Goal: Transaction & Acquisition: Purchase product/service

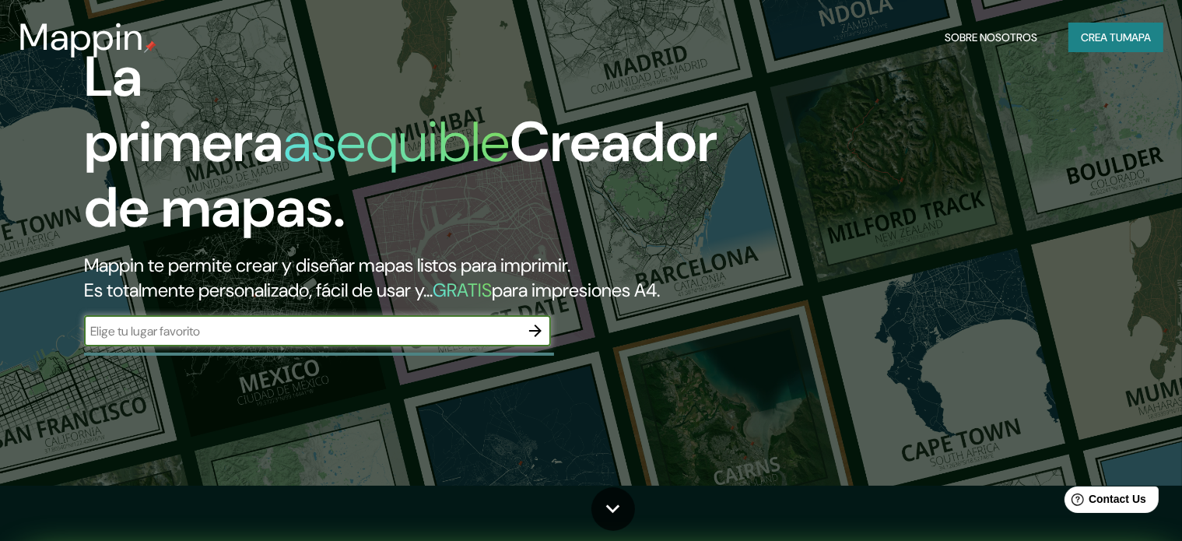
scroll to position [78, 0]
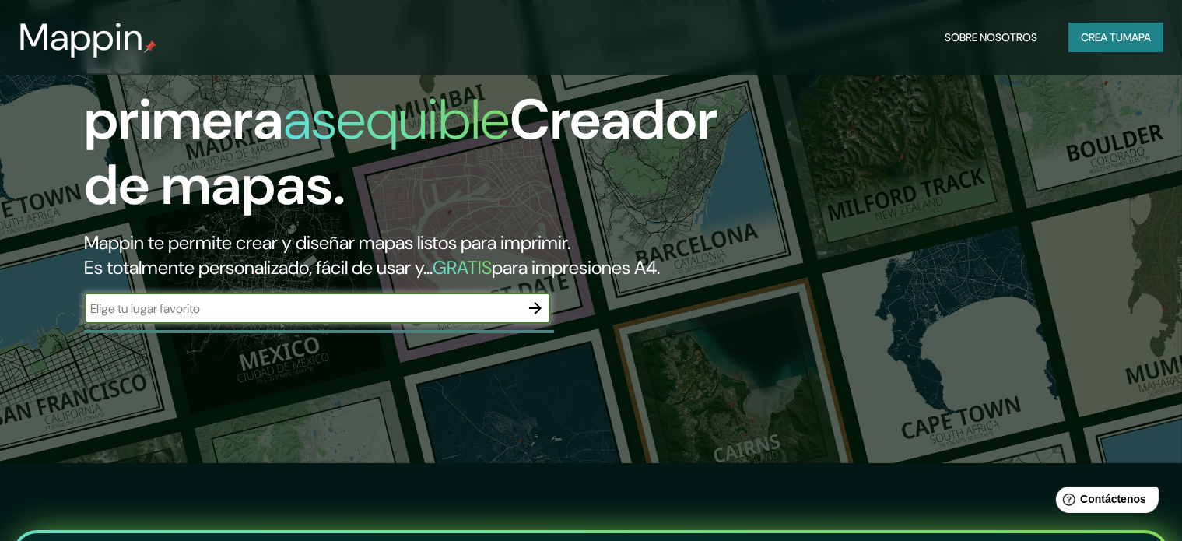
click at [486, 318] on input "text" at bounding box center [302, 309] width 436 height 18
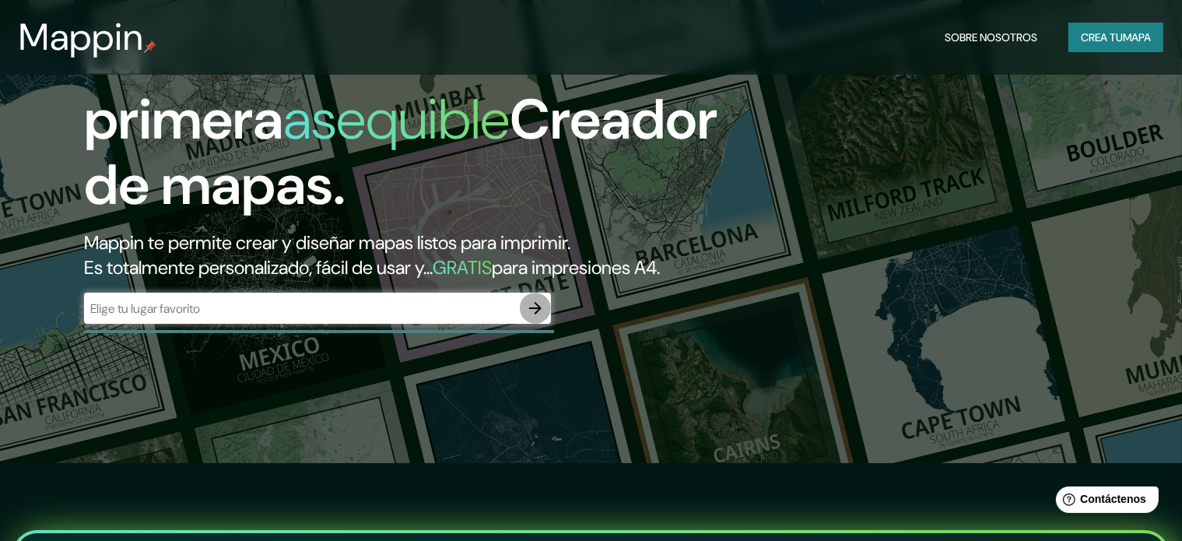
click at [529, 318] on icon "button" at bounding box center [535, 308] width 19 height 19
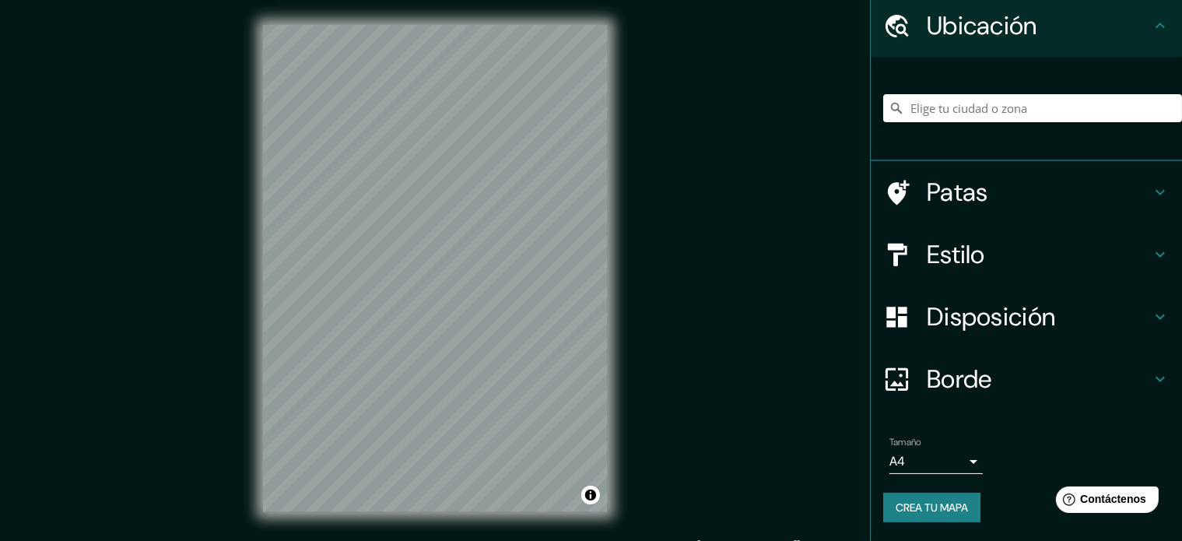
scroll to position [54, 0]
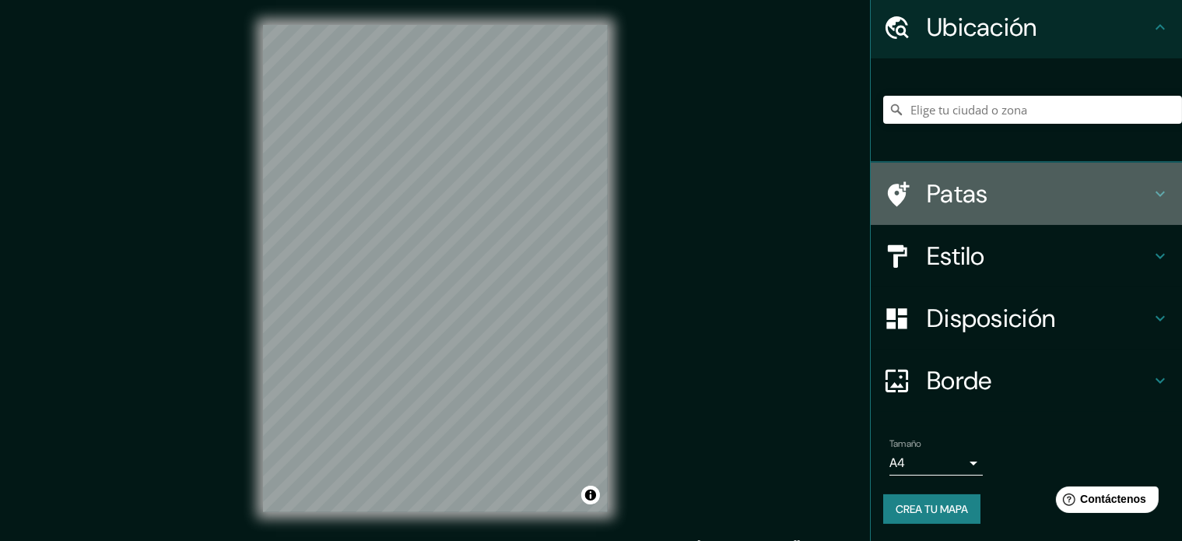
click at [1090, 198] on h4 "Patas" at bounding box center [1039, 193] width 224 height 31
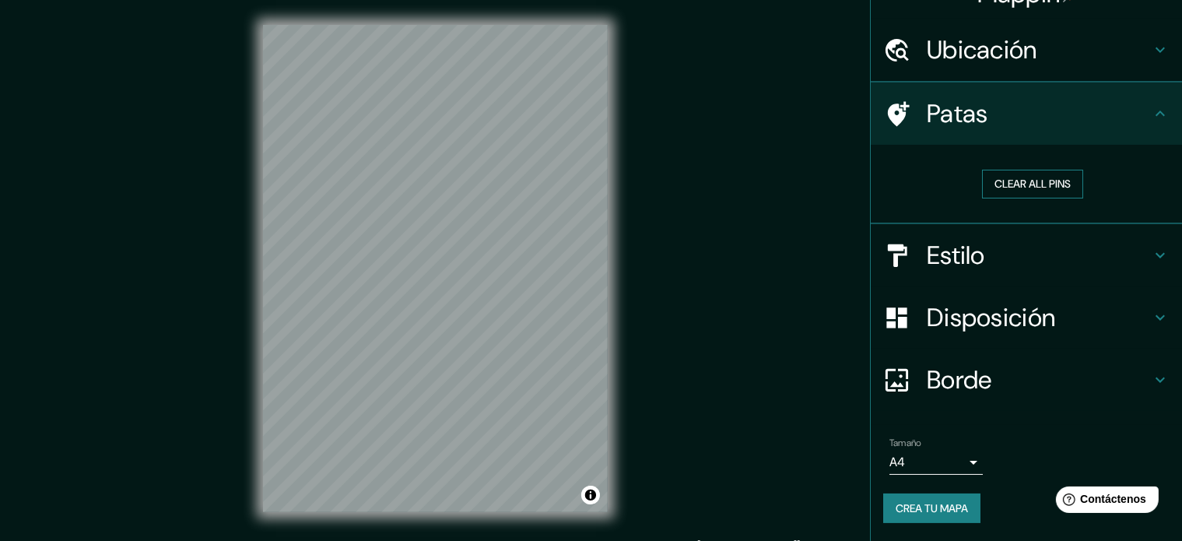
scroll to position [30, 0]
click at [1030, 185] on button "Clear all pins" at bounding box center [1032, 184] width 101 height 29
click at [473, 198] on div at bounding box center [471, 197] width 12 height 12
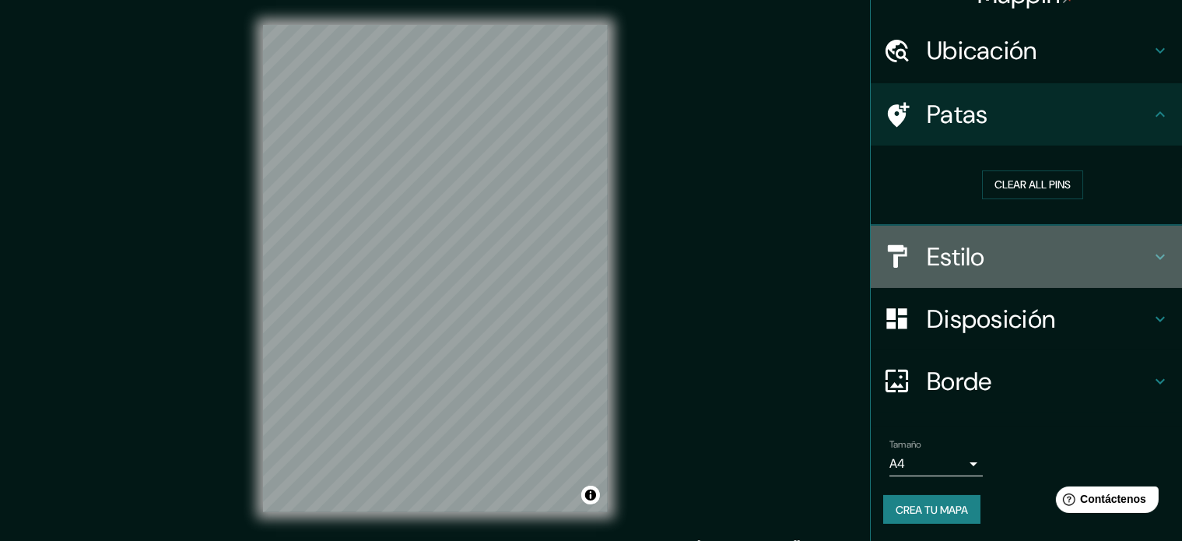
click at [980, 251] on h4 "Estilo" at bounding box center [1039, 256] width 224 height 31
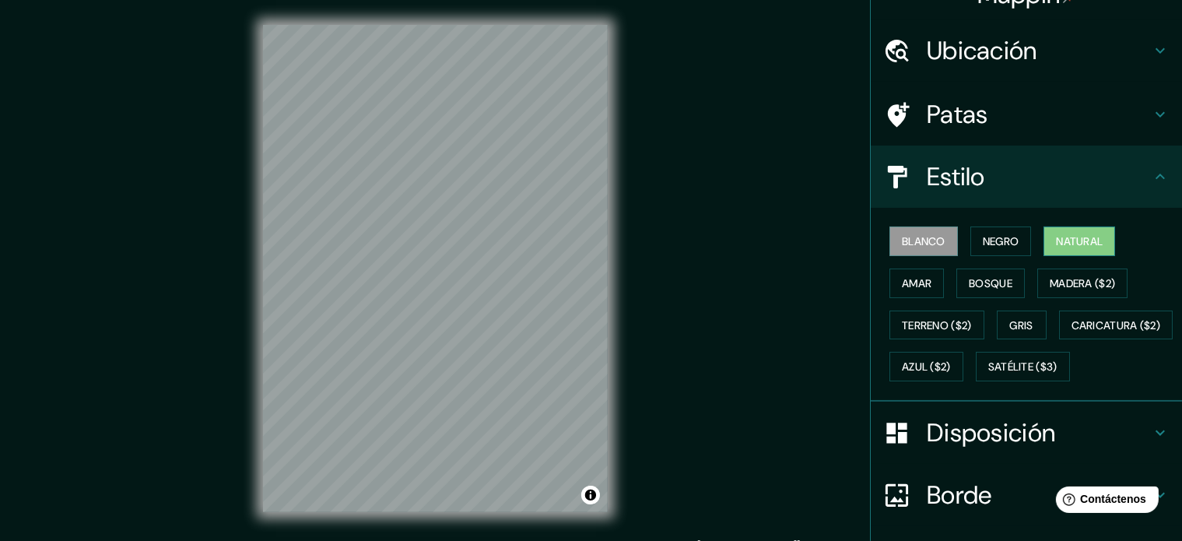
click at [1072, 247] on font "Natural" at bounding box center [1079, 241] width 47 height 14
click at [902, 283] on font "Amar" at bounding box center [917, 283] width 30 height 14
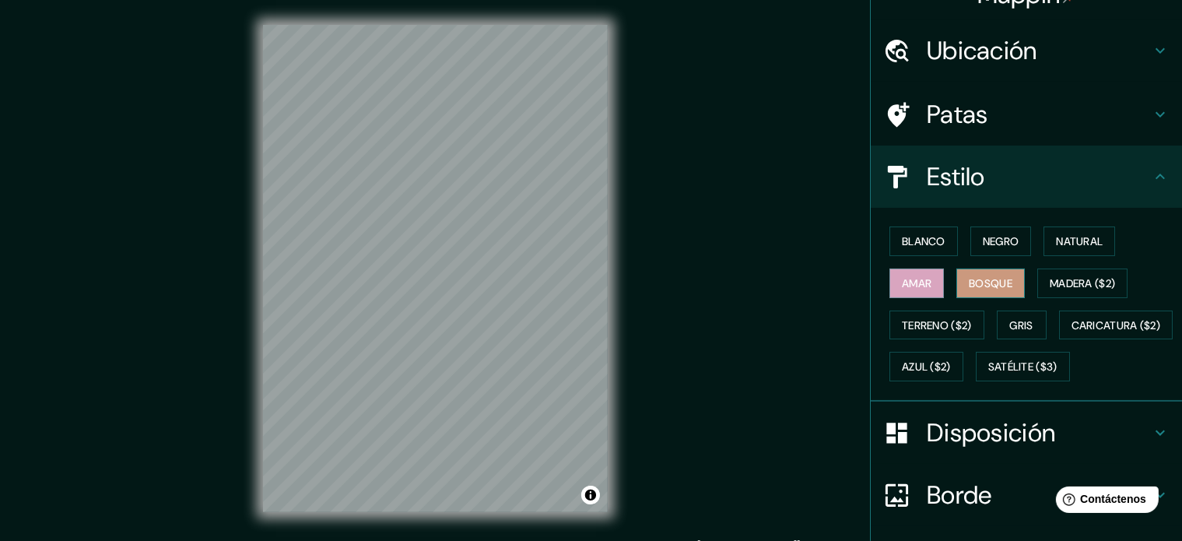
click at [1009, 279] on button "Bosque" at bounding box center [991, 284] width 68 height 30
click at [1077, 276] on font "Madera ($2)" at bounding box center [1082, 283] width 65 height 14
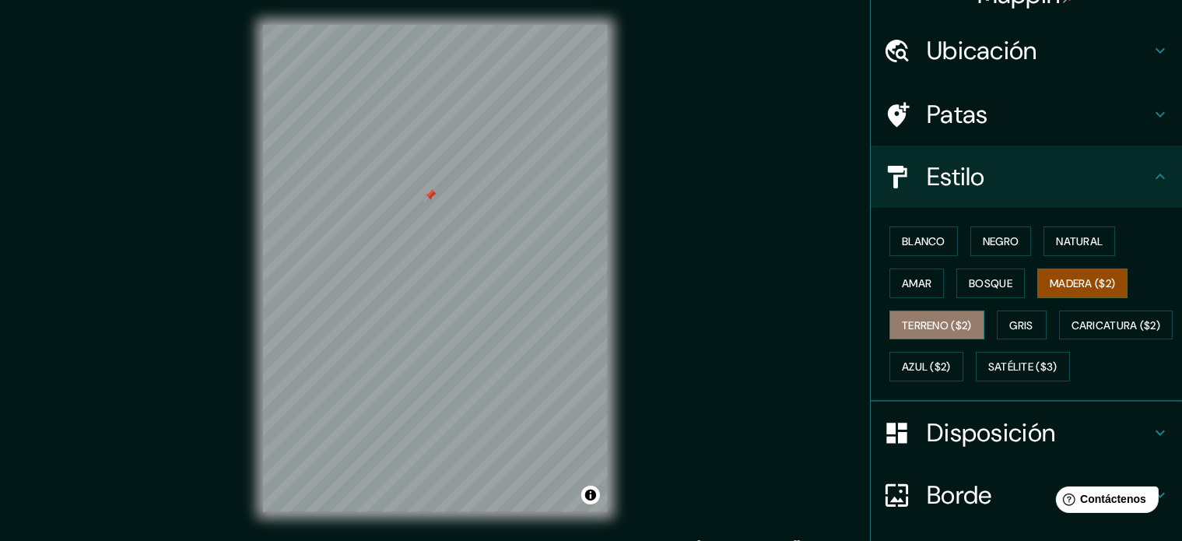
click at [936, 326] on font "Terreno ($2)" at bounding box center [937, 325] width 70 height 14
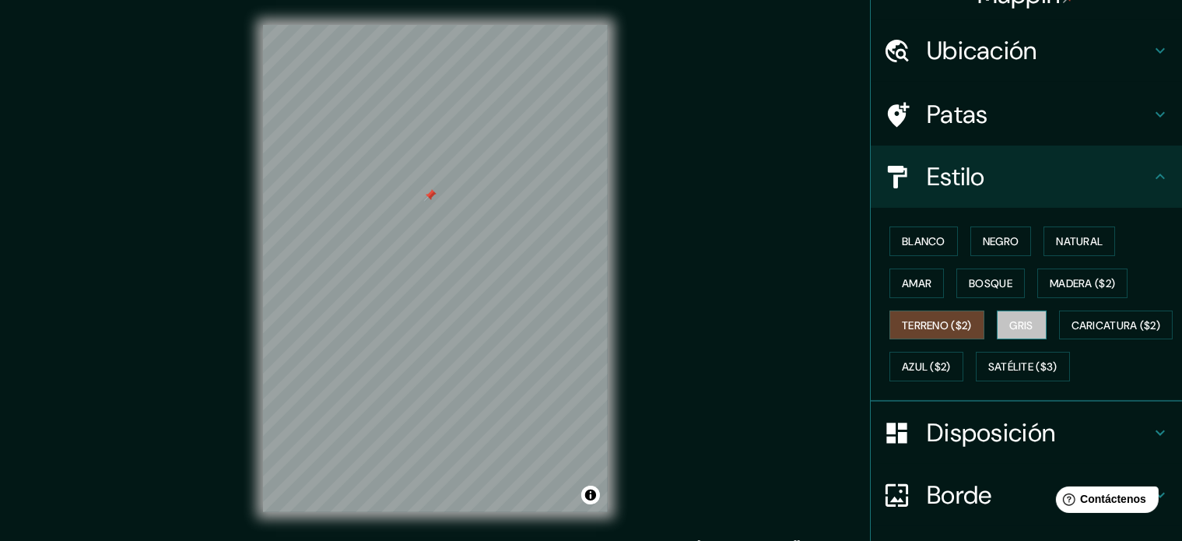
click at [1021, 322] on font "Gris" at bounding box center [1021, 325] width 23 height 14
click at [430, 196] on div at bounding box center [430, 195] width 12 height 12
click at [929, 235] on font "Blanco" at bounding box center [924, 241] width 44 height 14
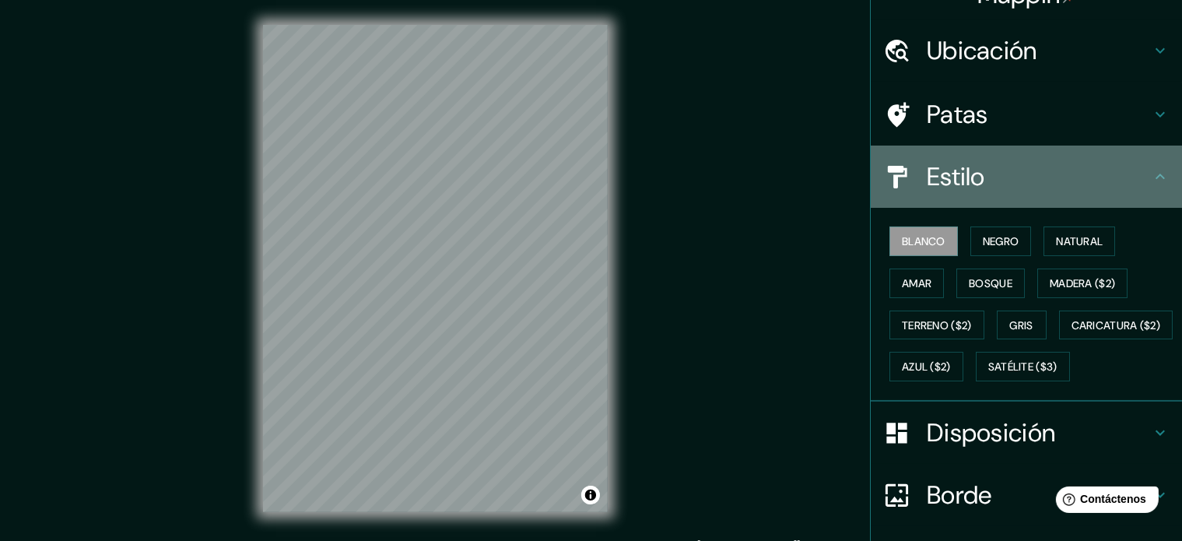
click at [1108, 177] on h4 "Estilo" at bounding box center [1039, 176] width 224 height 31
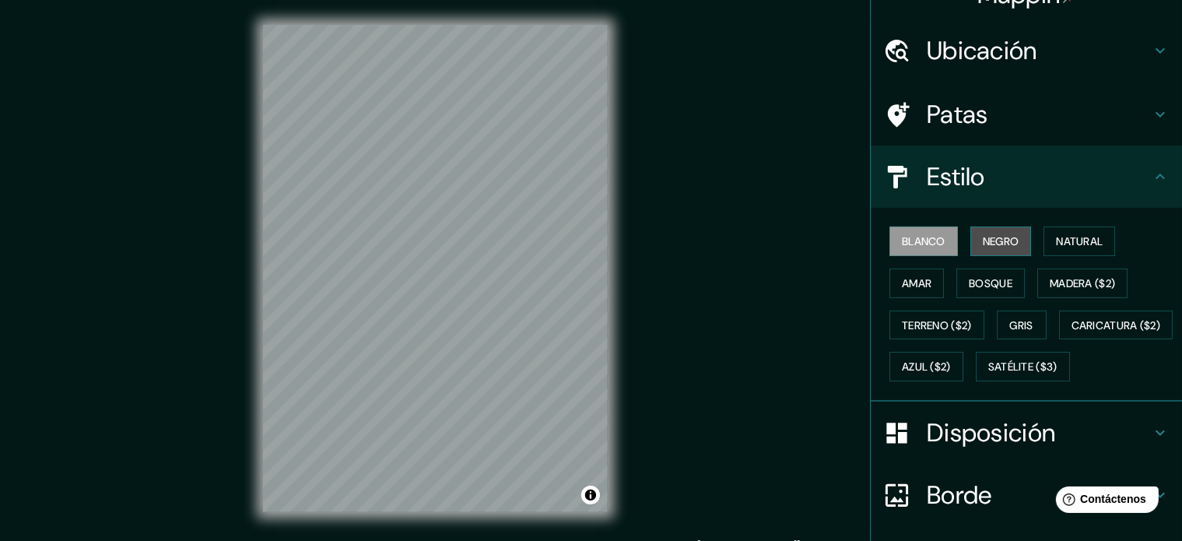
click at [984, 237] on font "Negro" at bounding box center [1001, 241] width 37 height 14
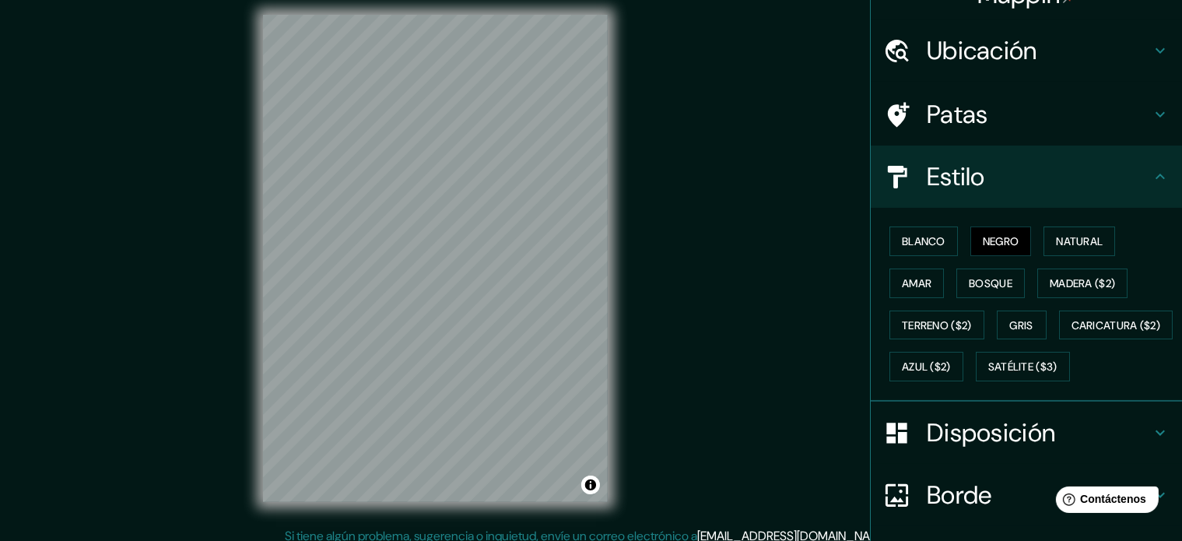
scroll to position [20, 0]
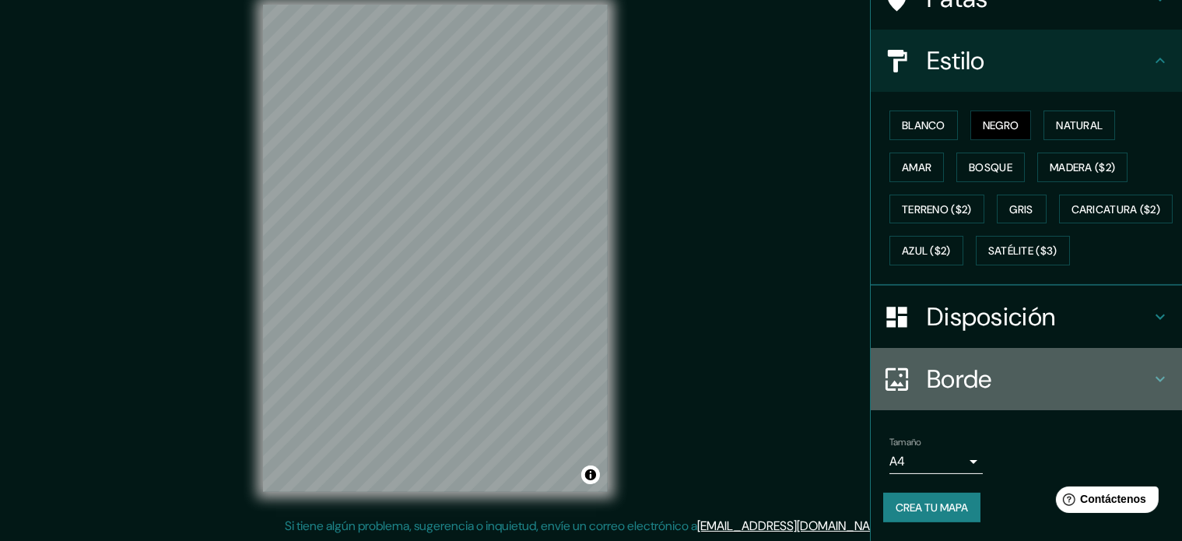
click at [985, 377] on h4 "Borde" at bounding box center [1039, 378] width 224 height 31
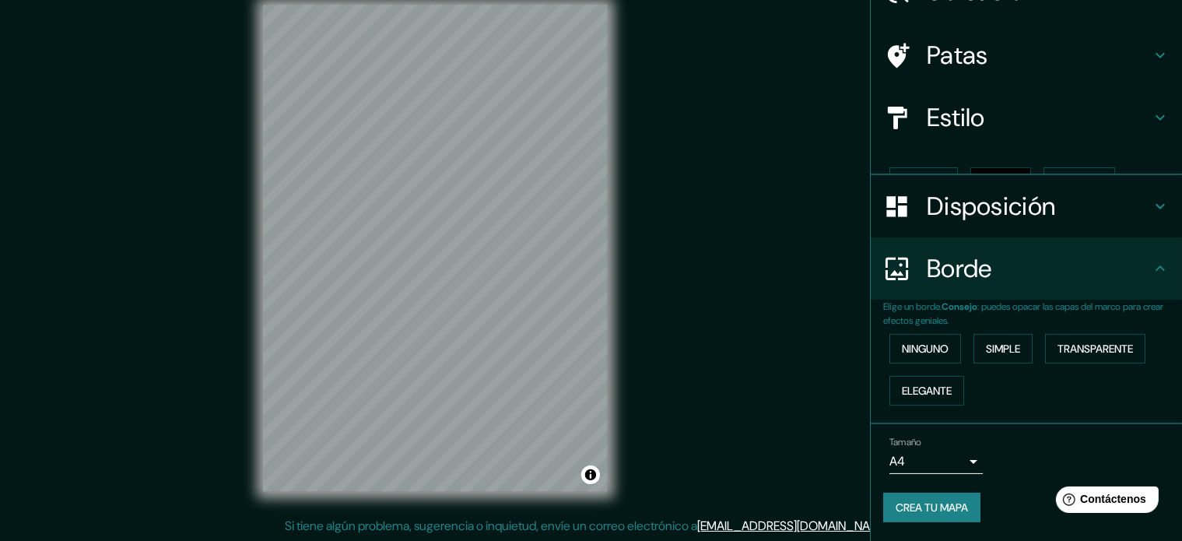
scroll to position [62, 0]
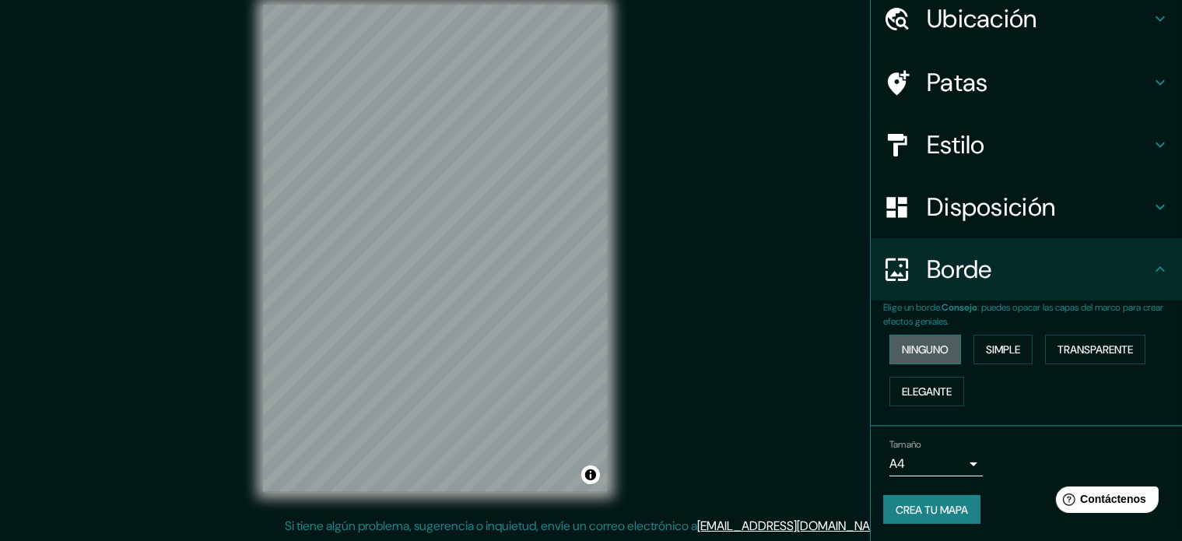
click at [913, 340] on font "Ninguno" at bounding box center [925, 349] width 47 height 20
click at [912, 392] on font "Elegante" at bounding box center [927, 391] width 50 height 14
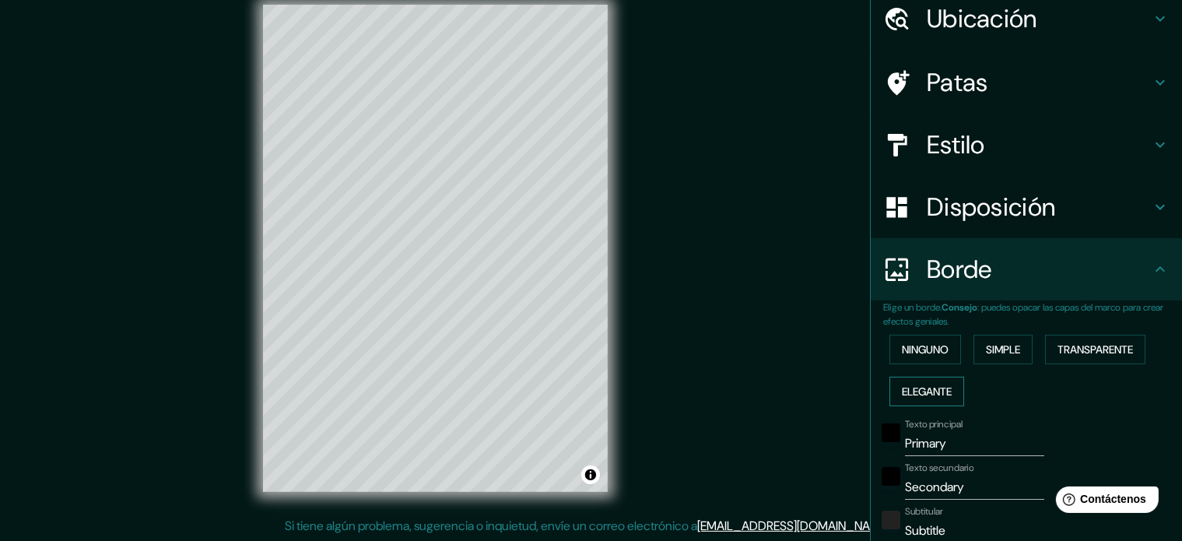
click at [928, 394] on font "Elegante" at bounding box center [927, 391] width 50 height 14
type input "177"
type input "35"
type input "18"
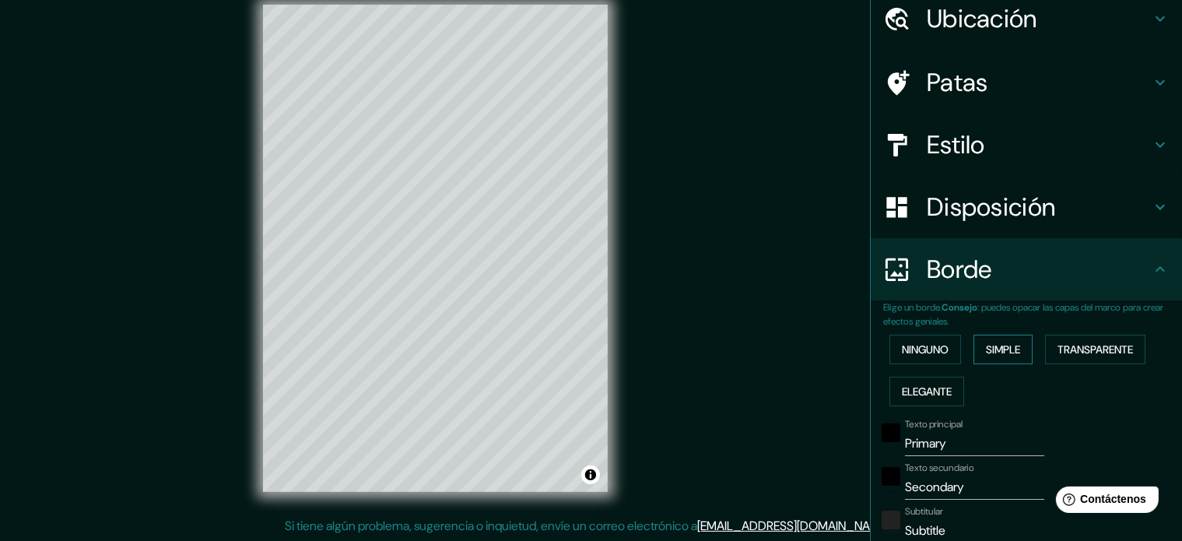
click at [998, 339] on font "Simple" at bounding box center [1003, 349] width 34 height 20
click at [943, 339] on button "Ninguno" at bounding box center [926, 350] width 72 height 30
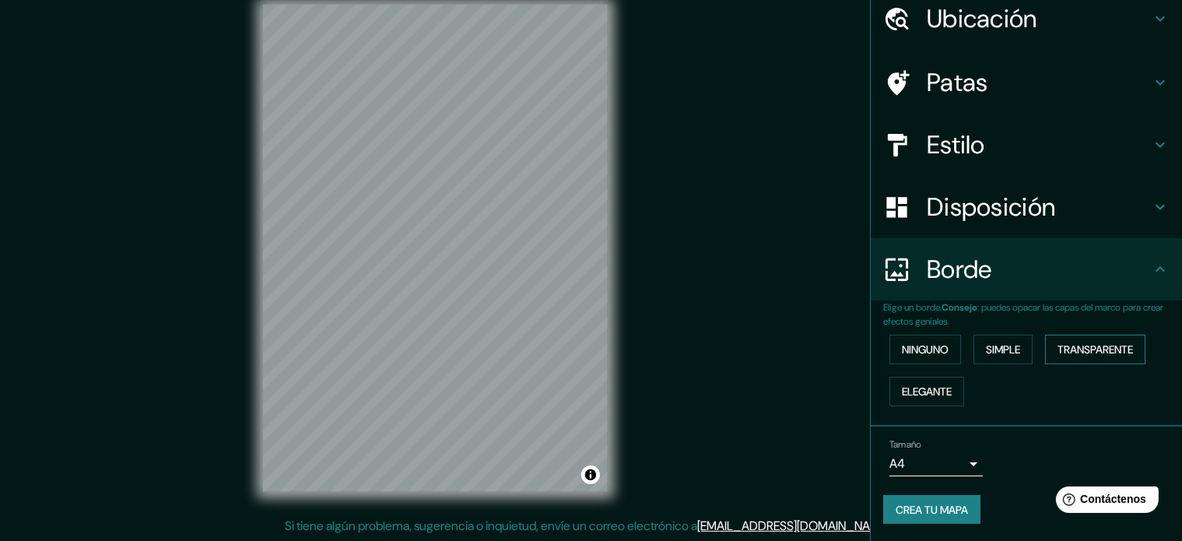
click at [1082, 336] on button "Transparente" at bounding box center [1095, 350] width 100 height 30
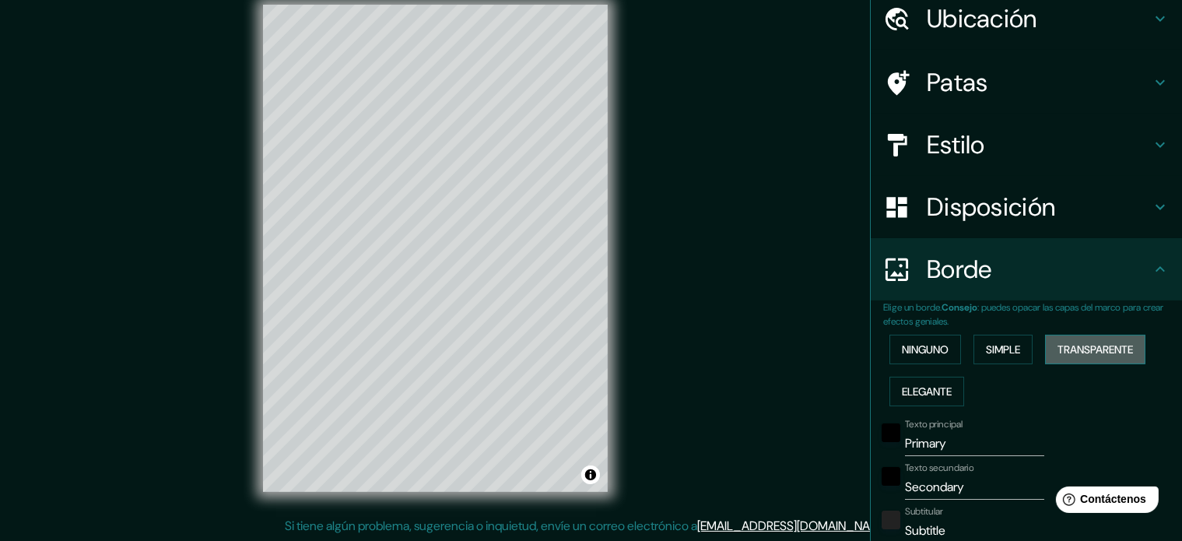
click at [1083, 336] on button "Transparente" at bounding box center [1095, 350] width 100 height 30
type input "213"
type input "35"
click at [912, 339] on font "Ninguno" at bounding box center [925, 349] width 47 height 20
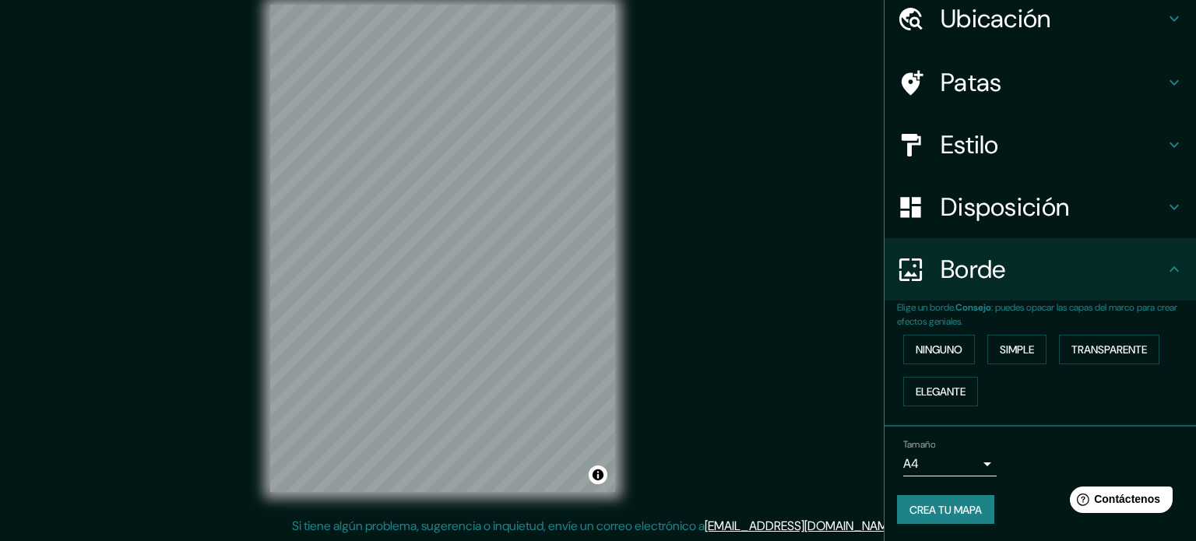
click at [953, 454] on body "Mappin Ubicación Patas Estilo Disposición Borde Elige un borde. Consejo : puede…" at bounding box center [598, 250] width 1196 height 541
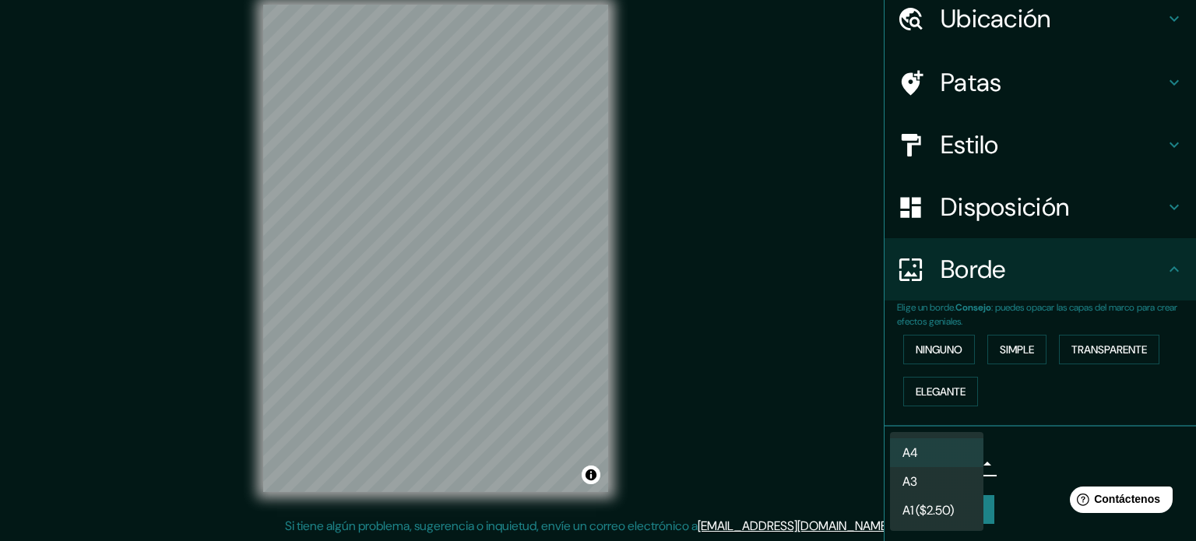
click at [937, 385] on div at bounding box center [598, 270] width 1196 height 541
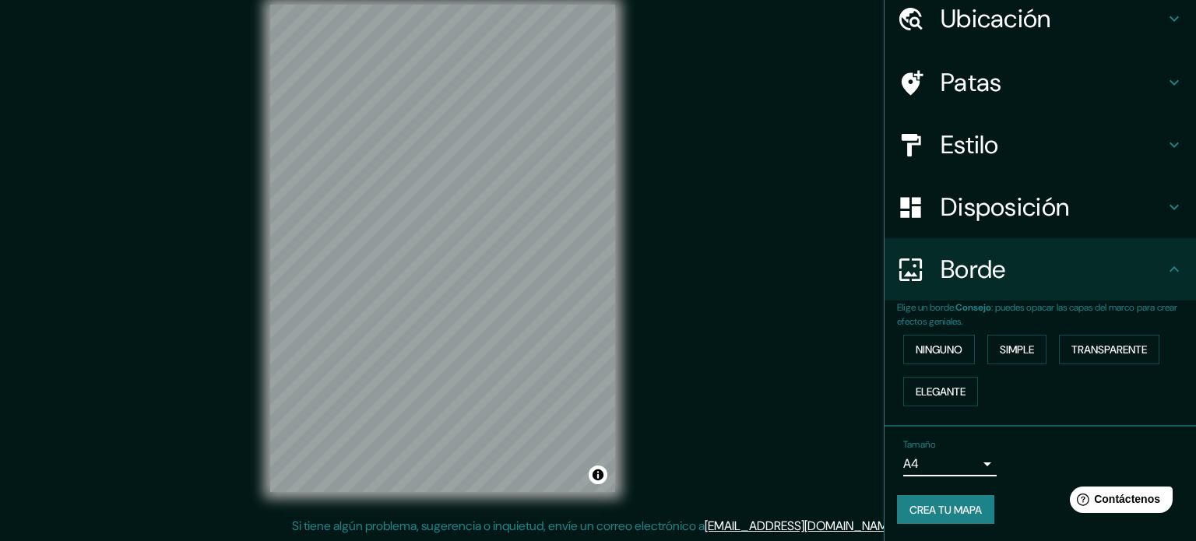
click at [922, 455] on body "Mappin Ubicación Patas Estilo Disposición Borde Elige un borde. Consejo : puede…" at bounding box center [598, 250] width 1196 height 541
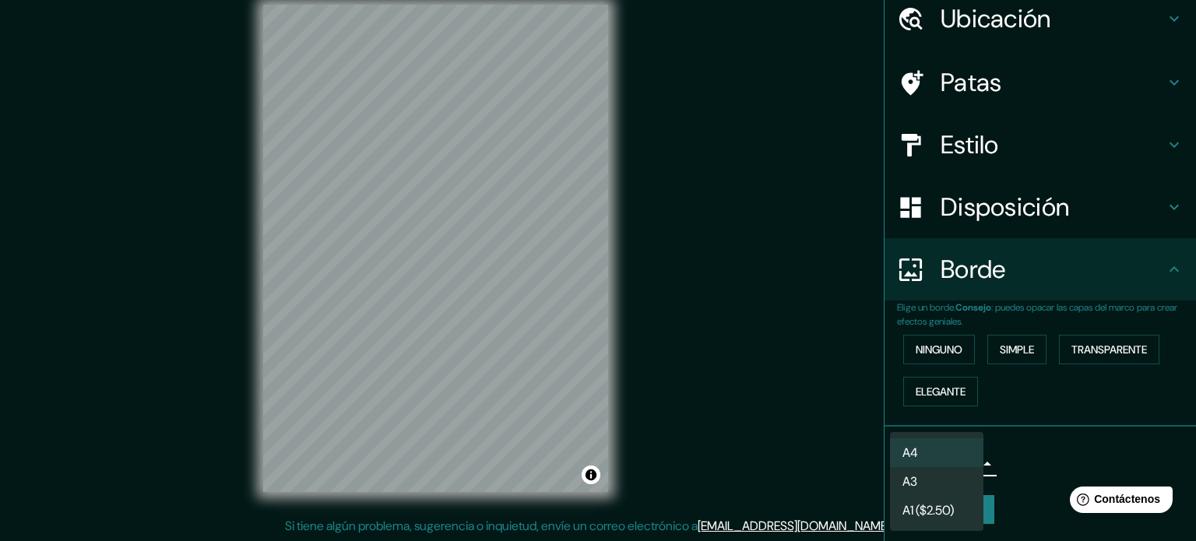
click at [1037, 458] on div at bounding box center [598, 270] width 1196 height 541
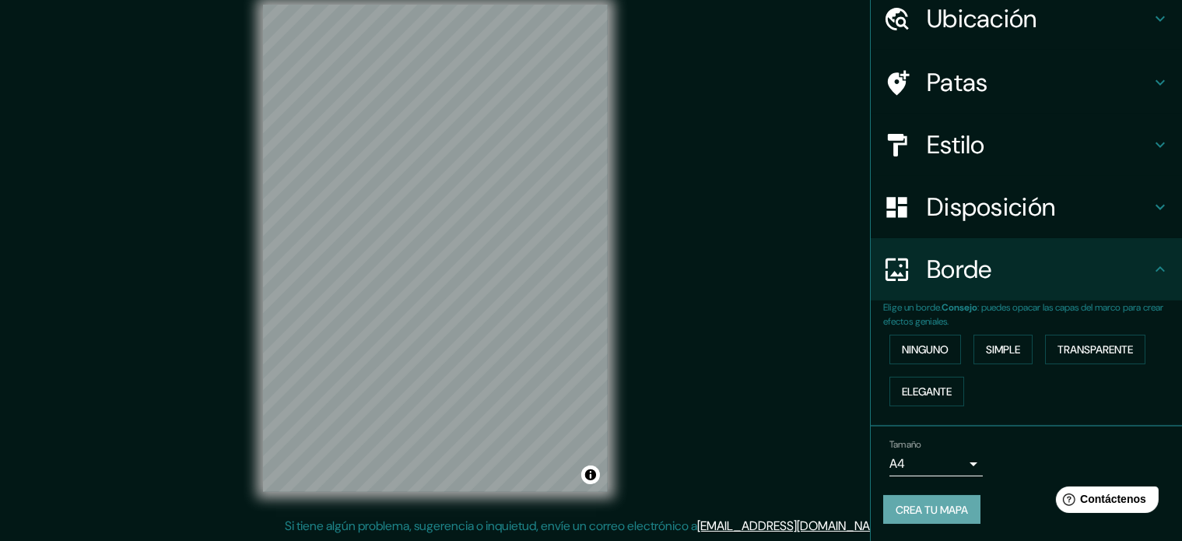
click at [934, 507] on font "Crea tu mapa" at bounding box center [932, 510] width 72 height 14
click at [1024, 451] on div "Tamaño A4 single" at bounding box center [1026, 458] width 286 height 50
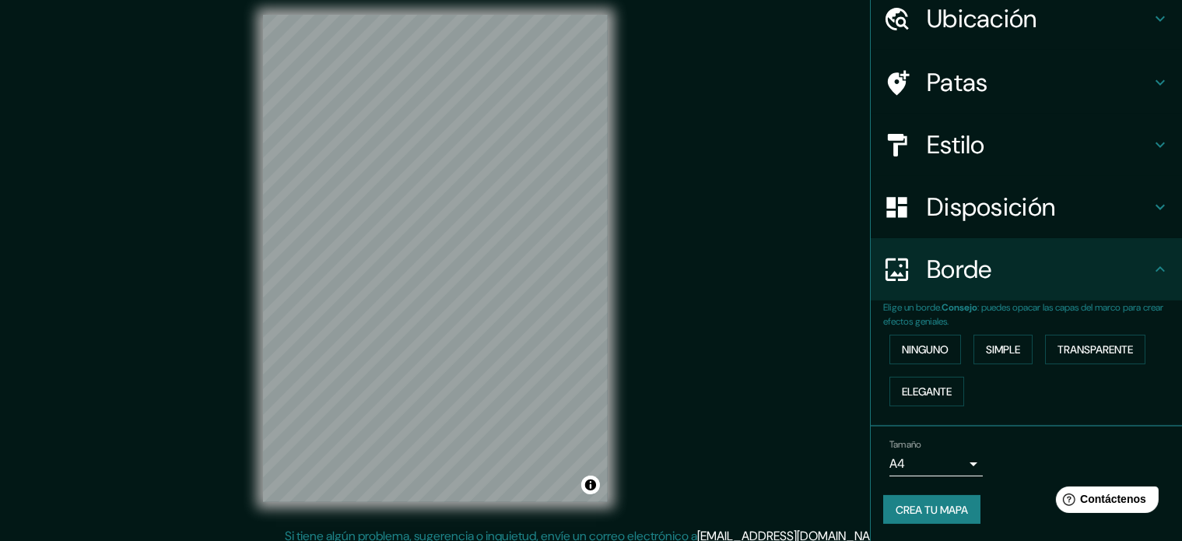
scroll to position [20, 0]
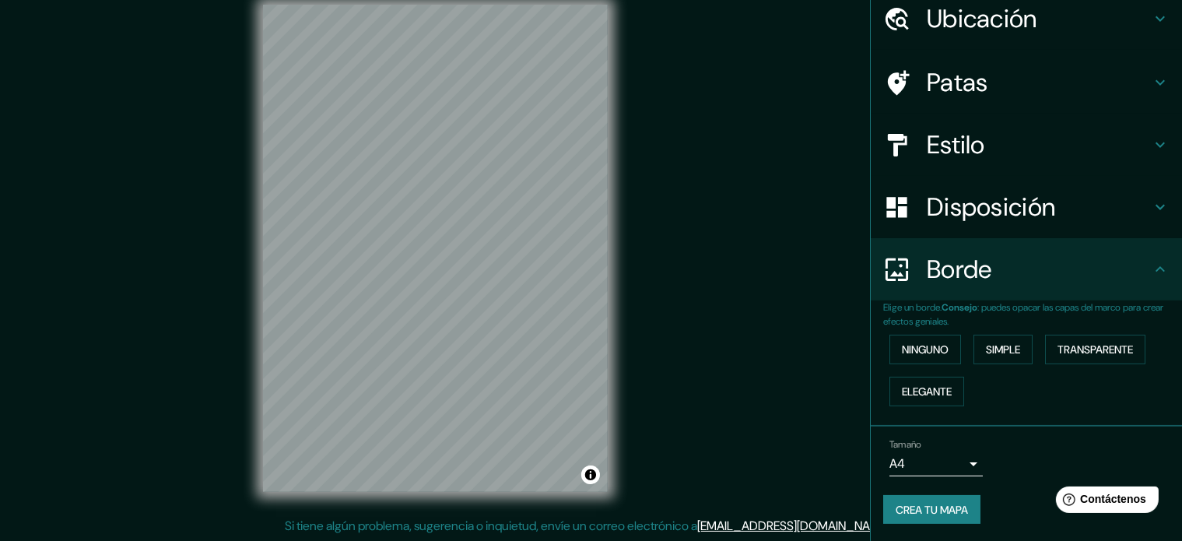
click at [908, 500] on font "Crea tu mapa" at bounding box center [932, 510] width 72 height 20
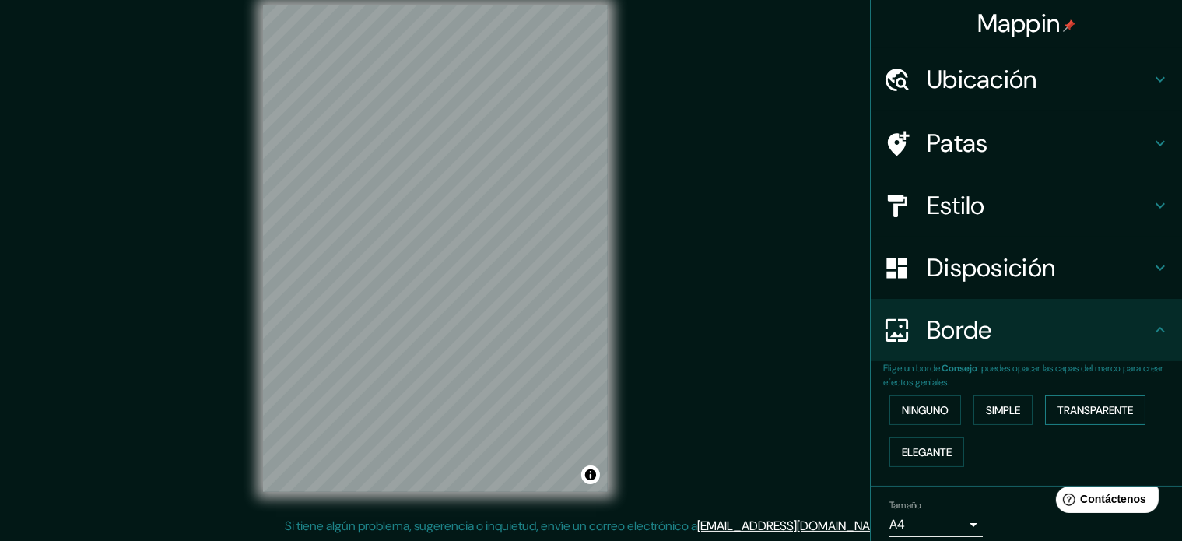
scroll to position [0, 0]
click at [1006, 253] on font "Disposición" at bounding box center [991, 269] width 128 height 33
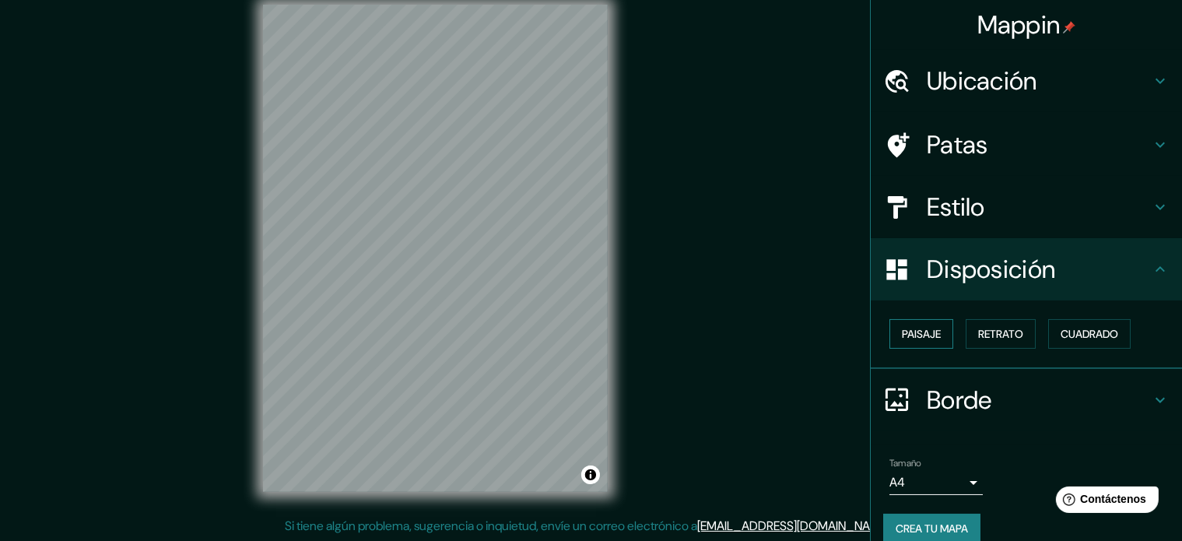
click at [928, 328] on font "Paisaje" at bounding box center [921, 334] width 39 height 14
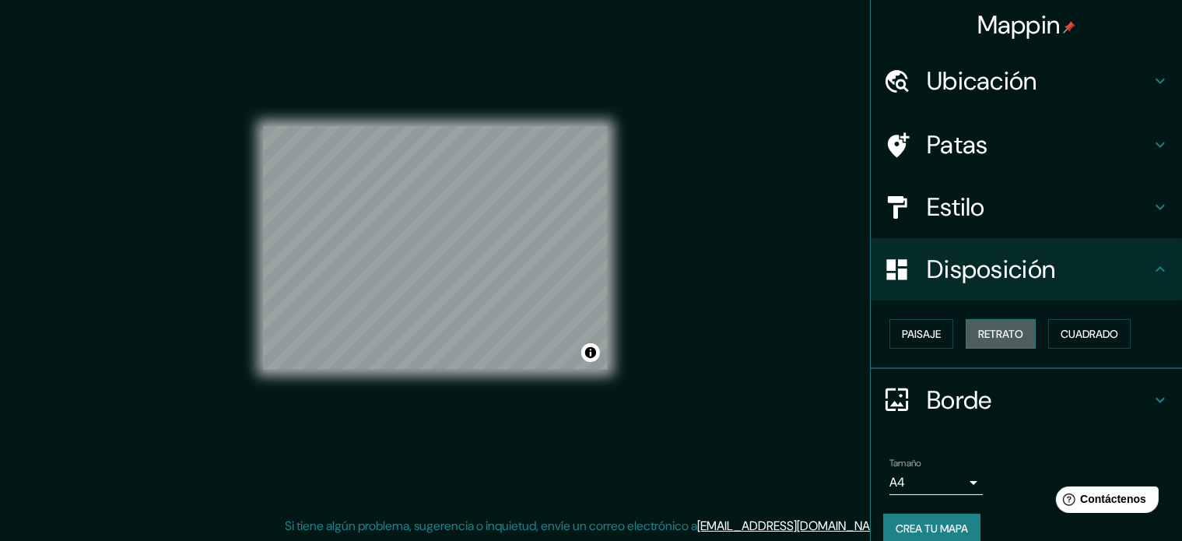
click at [987, 335] on font "Retrato" at bounding box center [1000, 334] width 45 height 14
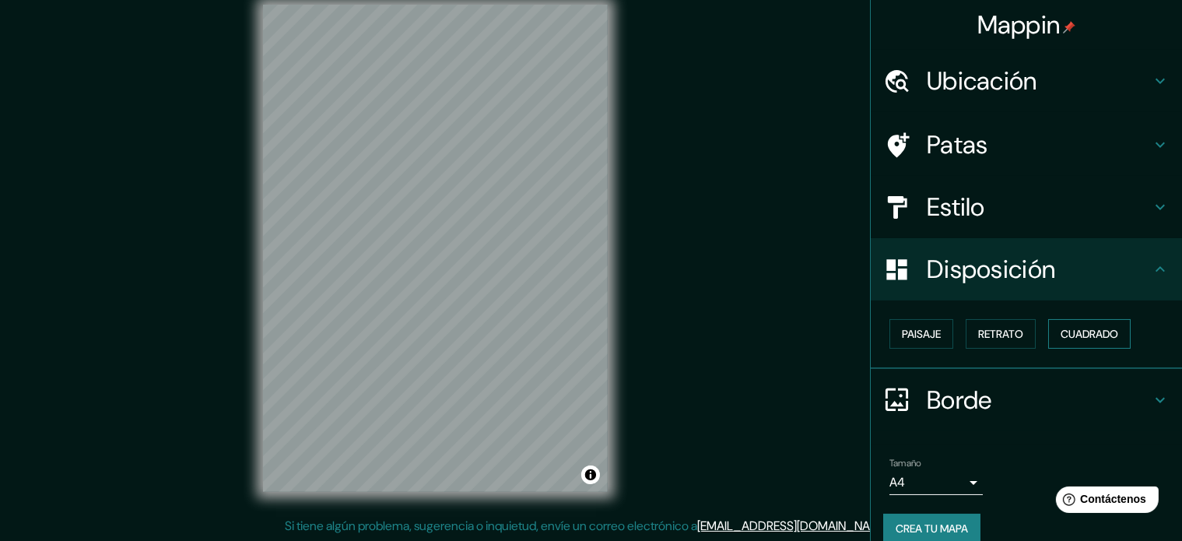
click at [1076, 332] on font "Cuadrado" at bounding box center [1090, 334] width 58 height 14
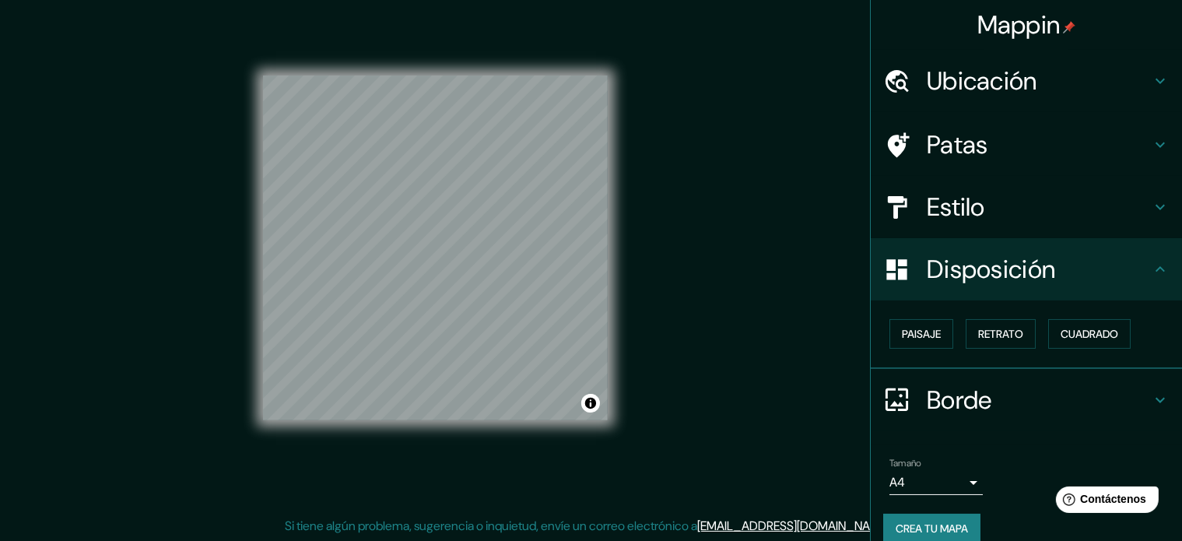
scroll to position [19, 0]
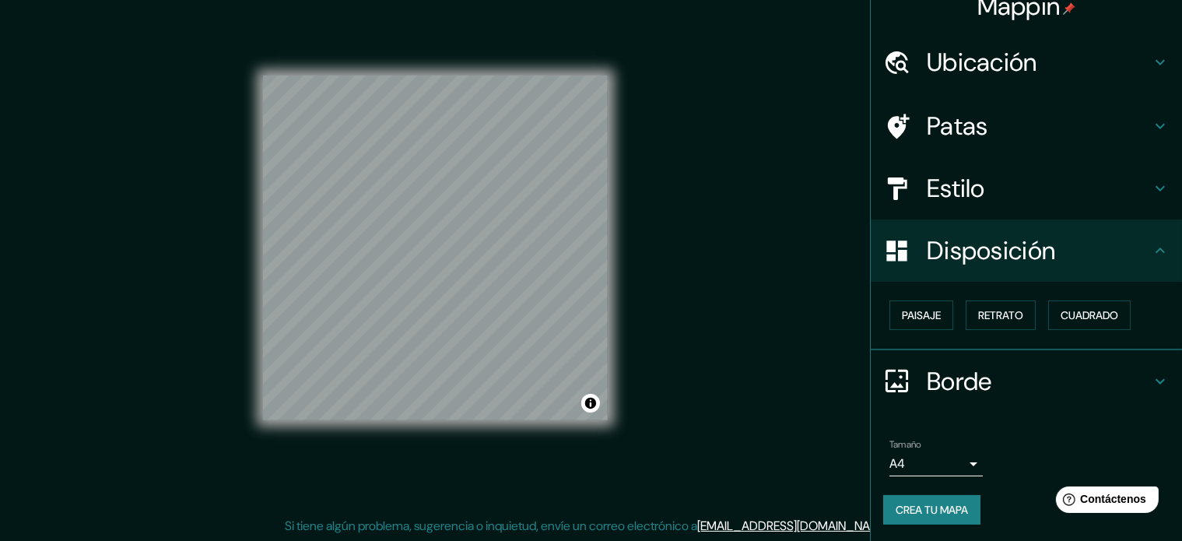
click at [721, 479] on div "Mappin Ubicación Patas Estilo Disposición Paisaje Retrato Cuadrado Borde Elige …" at bounding box center [591, 261] width 1182 height 562
click at [949, 504] on font "Crea tu mapa" at bounding box center [932, 510] width 72 height 14
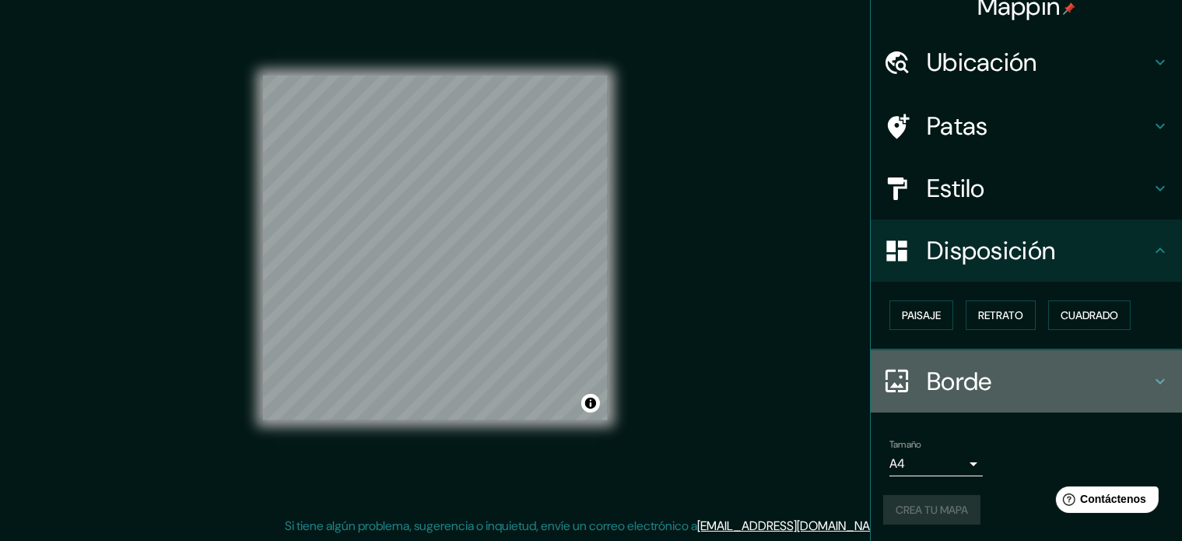
click at [1151, 377] on icon at bounding box center [1160, 381] width 19 height 19
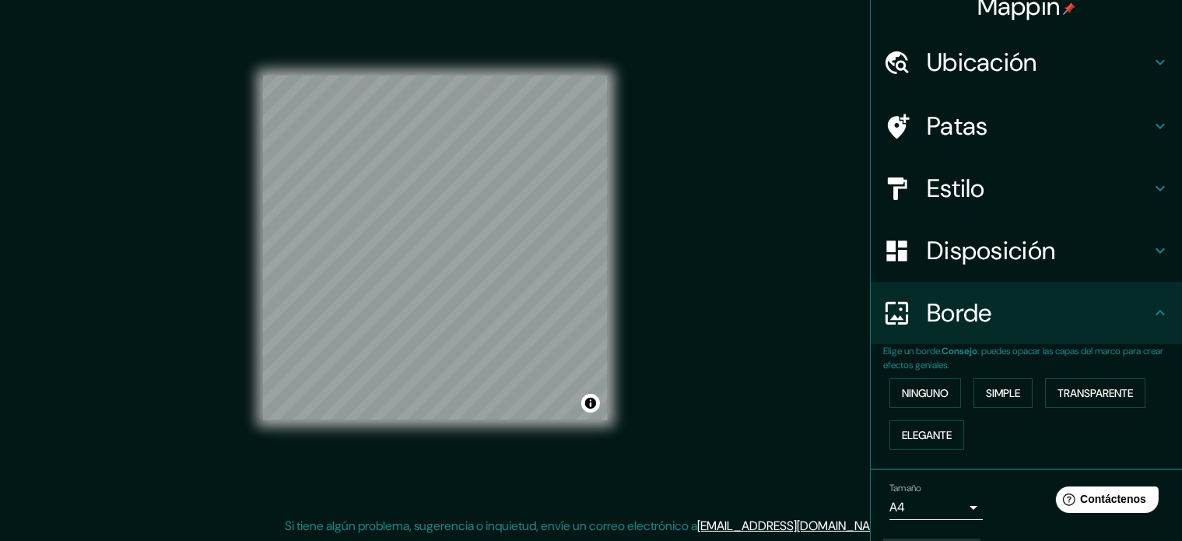
click at [1150, 326] on div "Borde" at bounding box center [1026, 313] width 311 height 62
click at [1144, 299] on div "Borde" at bounding box center [1026, 313] width 311 height 62
click at [1151, 318] on icon at bounding box center [1160, 313] width 19 height 19
click at [794, 276] on div "Mappin Ubicación Patas Estilo Disposición Borde Elige un borde. Consejo : puede…" at bounding box center [591, 261] width 1182 height 562
click at [630, 127] on div "© Mapbox © OpenStreetMap Improve this map" at bounding box center [435, 248] width 395 height 537
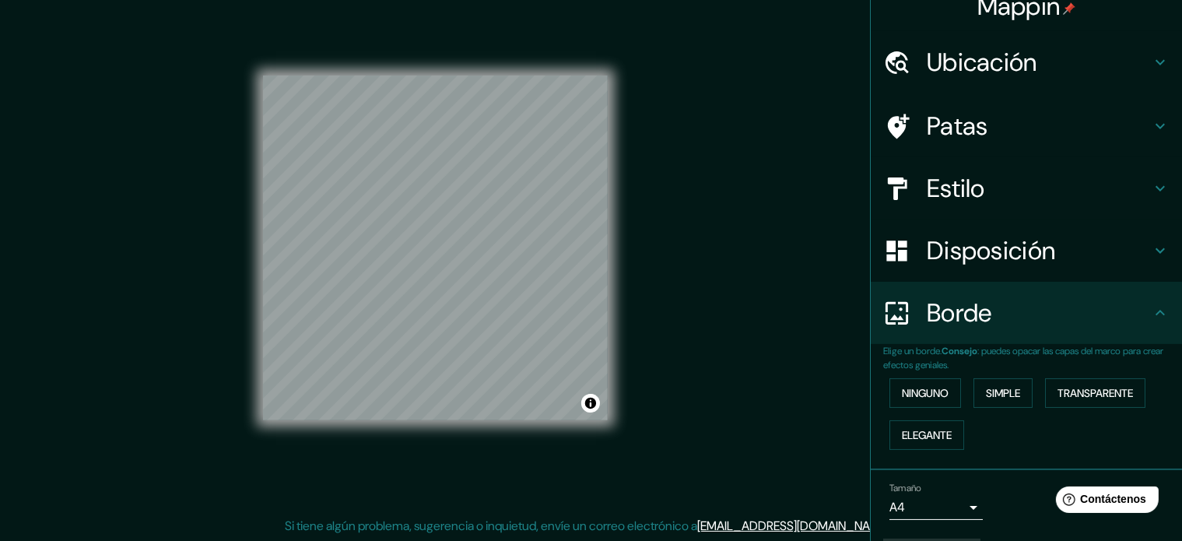
drag, startPoint x: 34, startPoint y: 68, endPoint x: 461, endPoint y: 27, distance: 428.4
click at [44, 70] on div "Mappin Ubicación Patas Estilo Disposición Borde Elige un borde. Consejo : puede…" at bounding box center [591, 261] width 1182 height 562
click at [999, 60] on font "Ubicación" at bounding box center [982, 62] width 111 height 33
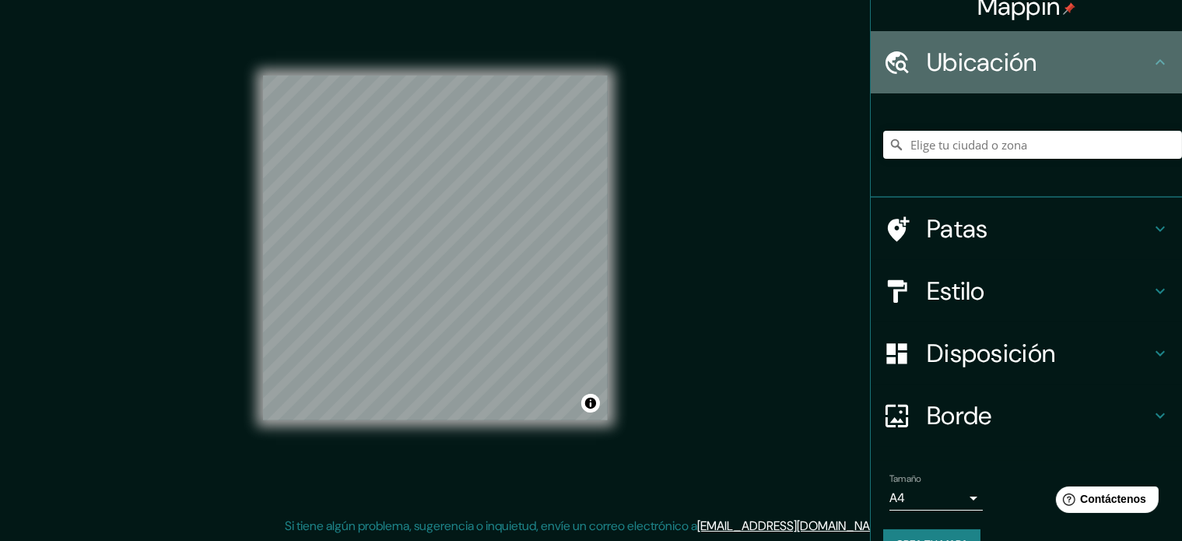
click at [1072, 74] on h4 "Ubicación" at bounding box center [1039, 62] width 224 height 31
click at [1072, 75] on h4 "Ubicación" at bounding box center [1039, 62] width 224 height 31
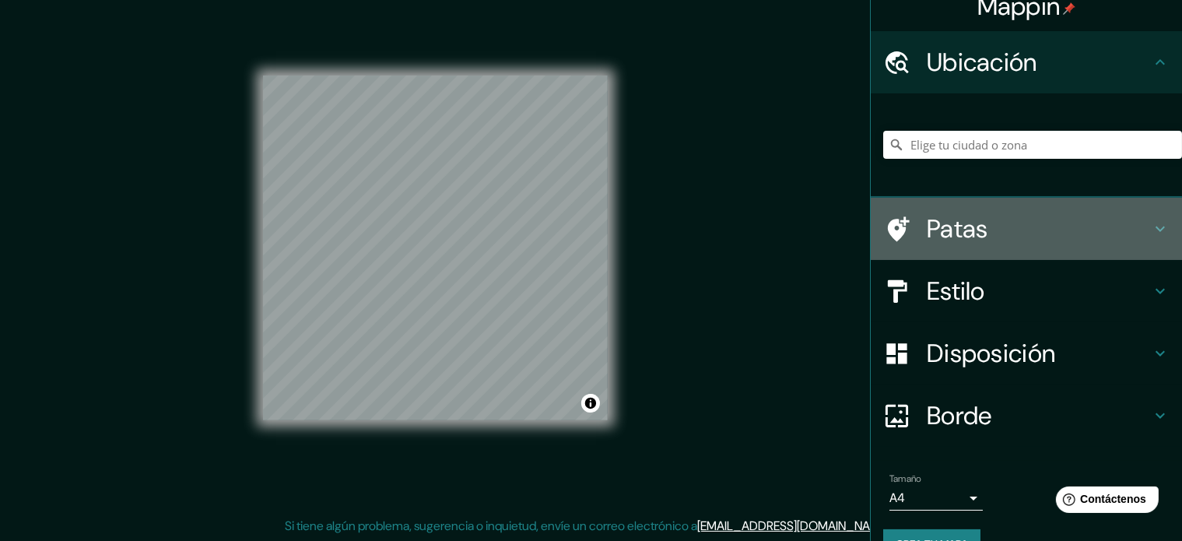
click at [996, 236] on h4 "Patas" at bounding box center [1039, 228] width 224 height 31
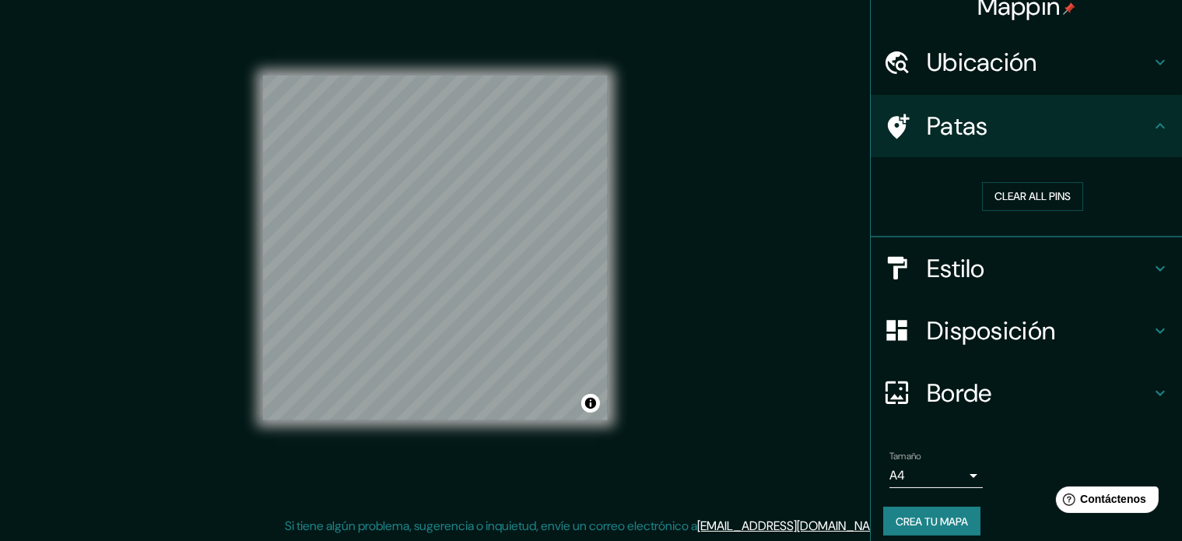
click at [989, 166] on div "Clear all pins" at bounding box center [1026, 197] width 311 height 80
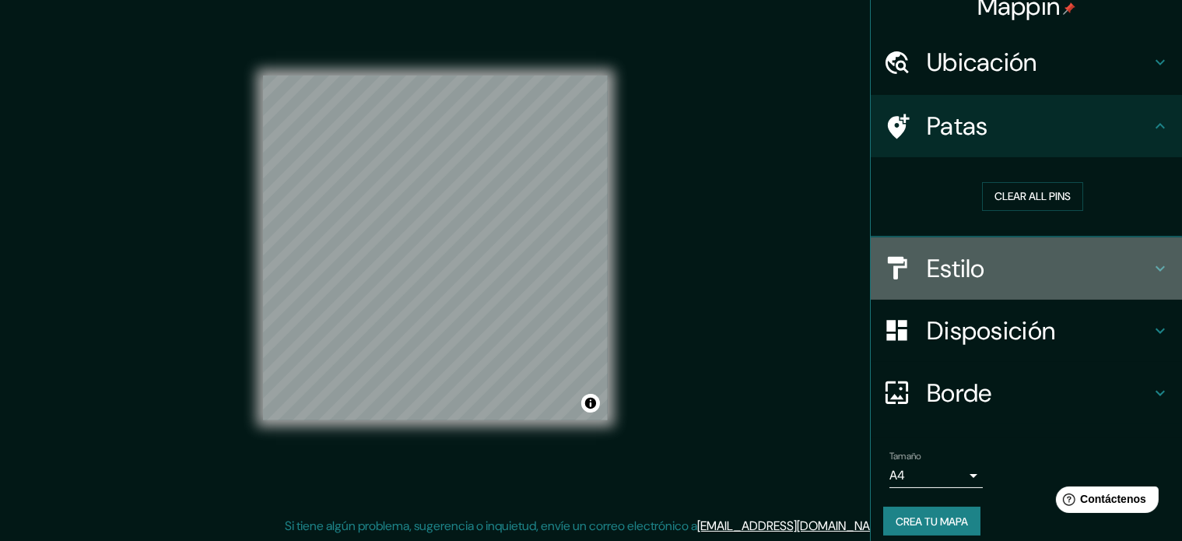
click at [977, 265] on h4 "Estilo" at bounding box center [1039, 268] width 224 height 31
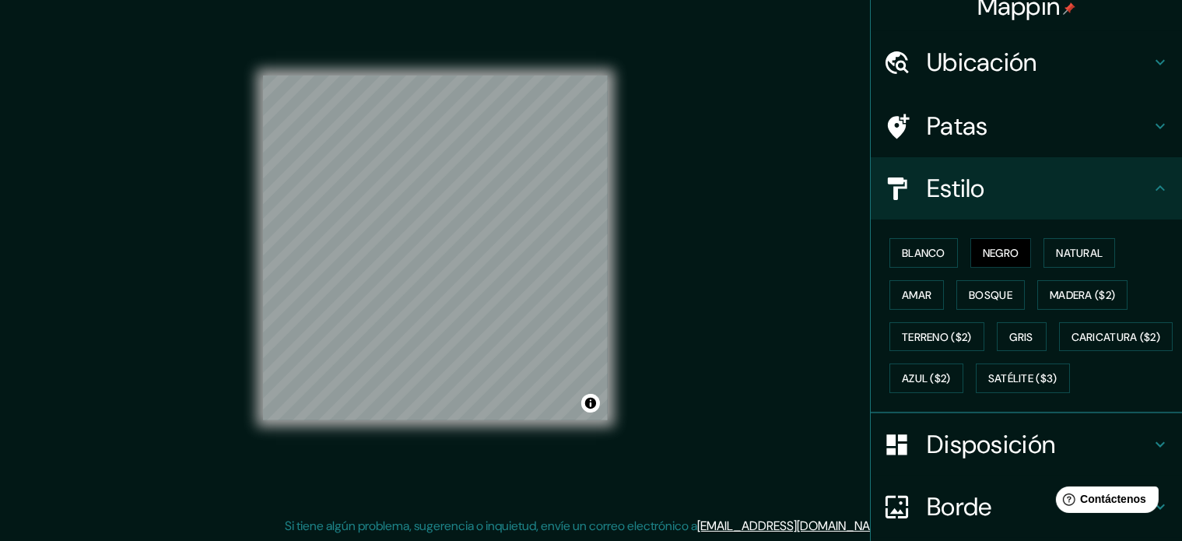
click at [990, 222] on div "Blanco Negro Natural Amar Bosque Madera ($2) Terreno ($2) Gris Caricatura ($2) …" at bounding box center [1026, 316] width 311 height 194
click at [678, 177] on div "Mappin Ubicación Patas Estilo Blanco Negro Natural [PERSON_NAME] ($2) Terreno (…" at bounding box center [591, 261] width 1182 height 562
click at [743, 132] on div "Mappin Ubicación Patas Estilo Blanco Negro Natural [PERSON_NAME] ($2) Terreno (…" at bounding box center [591, 261] width 1182 height 562
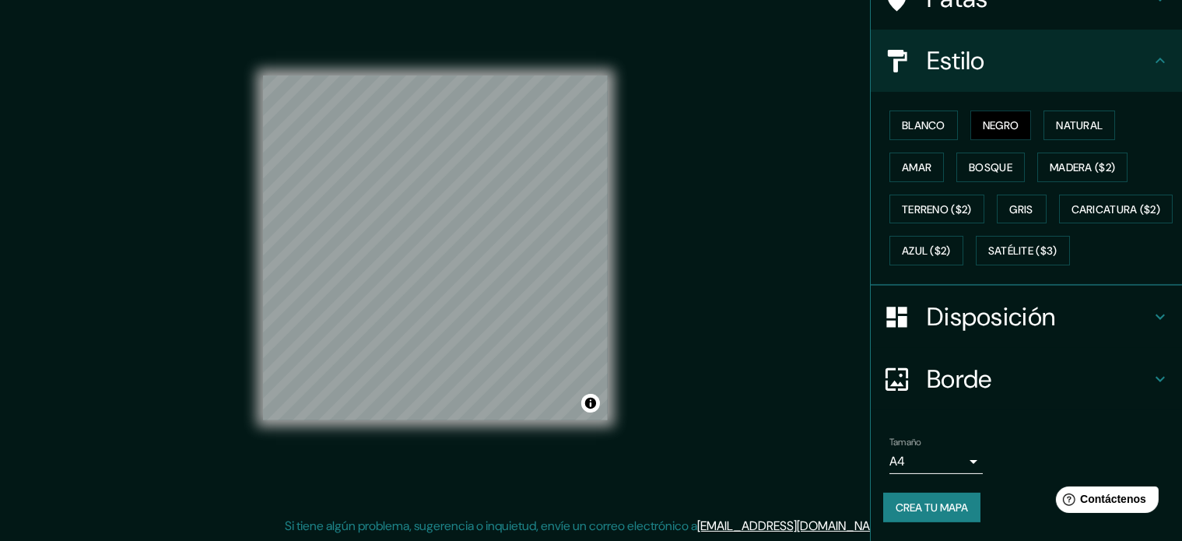
scroll to position [184, 0]
click at [825, 492] on div "Mappin Ubicación Patas Estilo Blanco Negro Natural [PERSON_NAME] ($2) Terreno (…" at bounding box center [591, 261] width 1182 height 562
click at [797, 532] on font "[EMAIL_ADDRESS][DOMAIN_NAME]" at bounding box center [793, 526] width 192 height 16
click at [794, 521] on font "[EMAIL_ADDRESS][DOMAIN_NAME]" at bounding box center [793, 526] width 192 height 16
click at [809, 298] on div "Mappin Ubicación Patas Estilo Blanco Negro Natural [PERSON_NAME] ($2) Terreno (…" at bounding box center [591, 261] width 1182 height 562
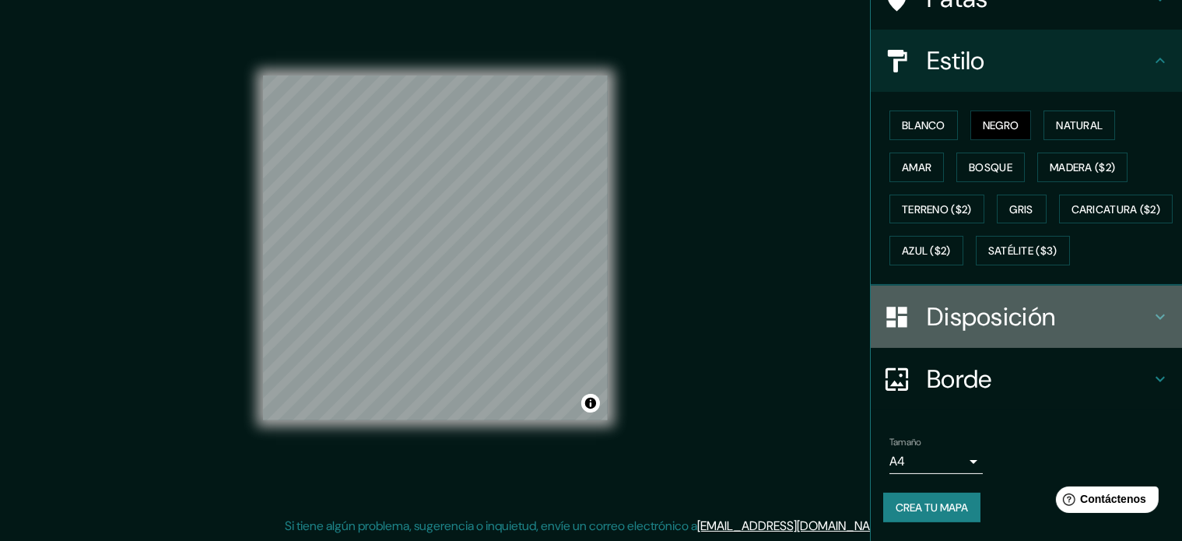
click at [1151, 320] on icon at bounding box center [1160, 316] width 19 height 19
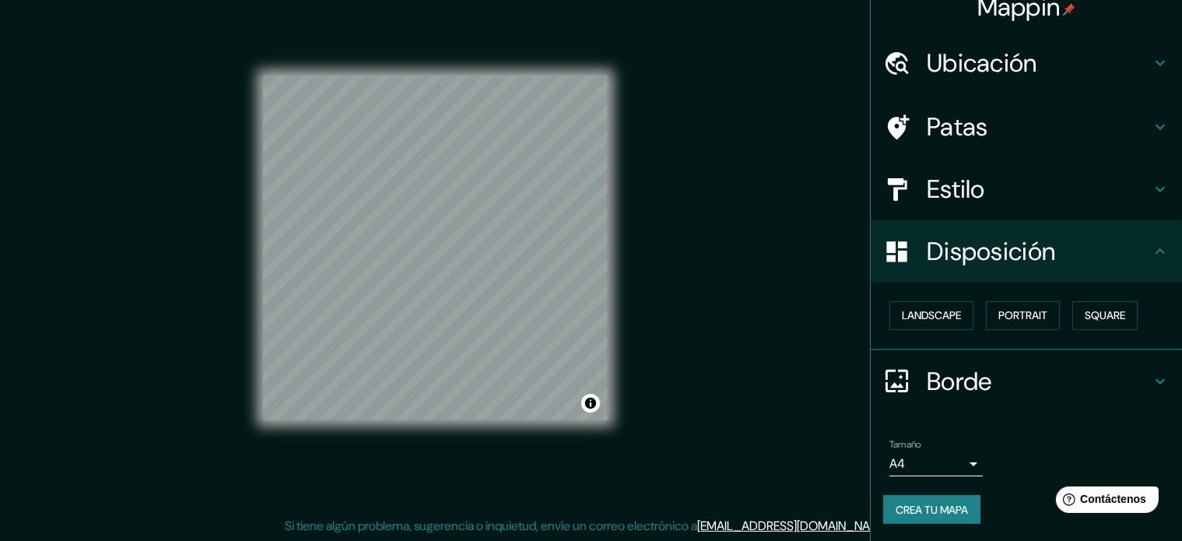
scroll to position [19, 0]
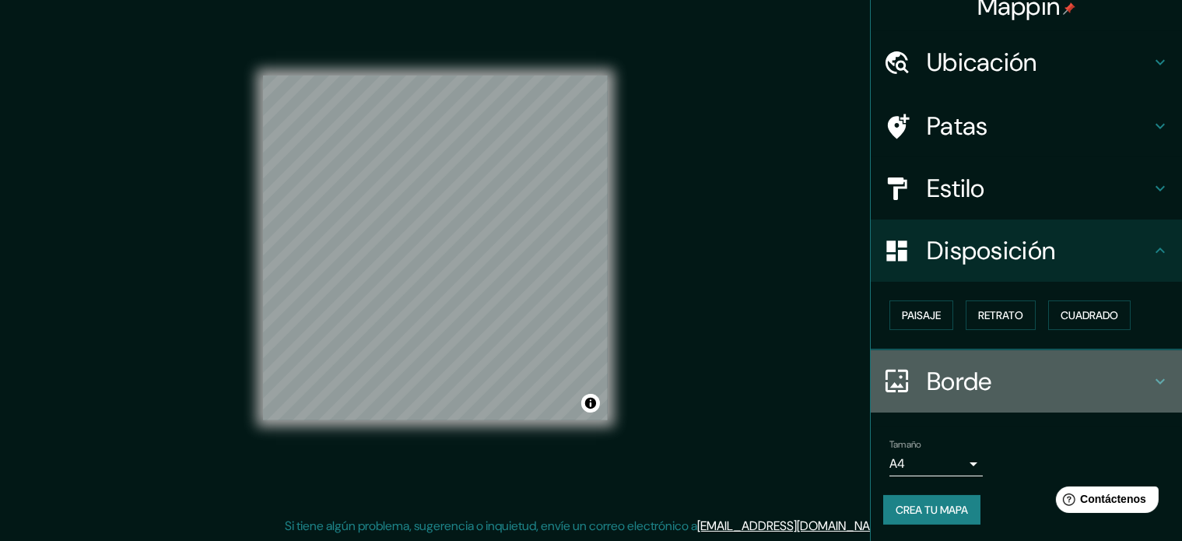
click at [1152, 373] on icon at bounding box center [1160, 381] width 19 height 19
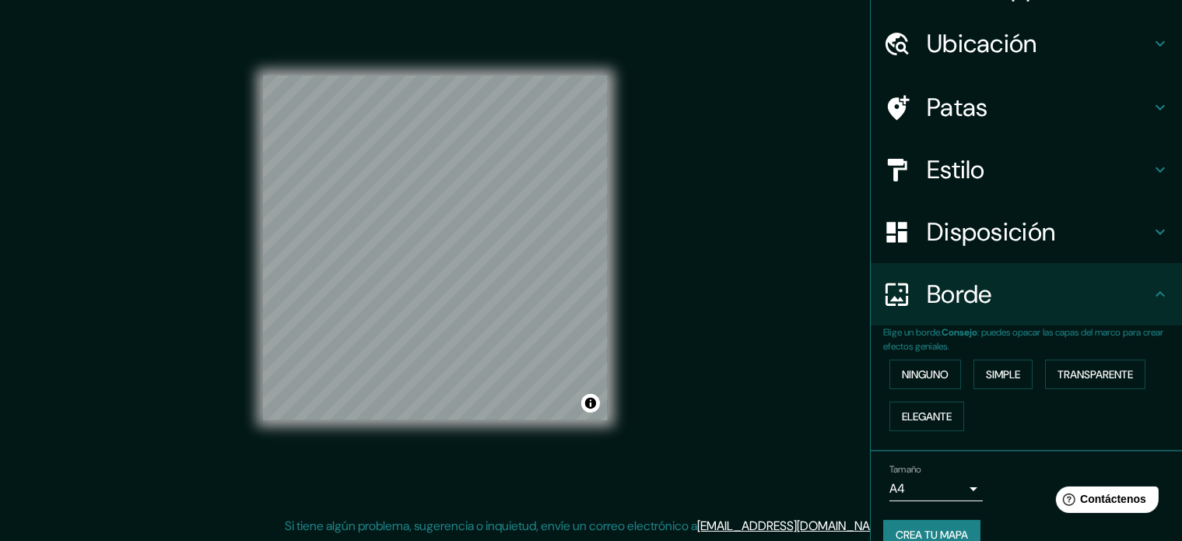
scroll to position [62, 0]
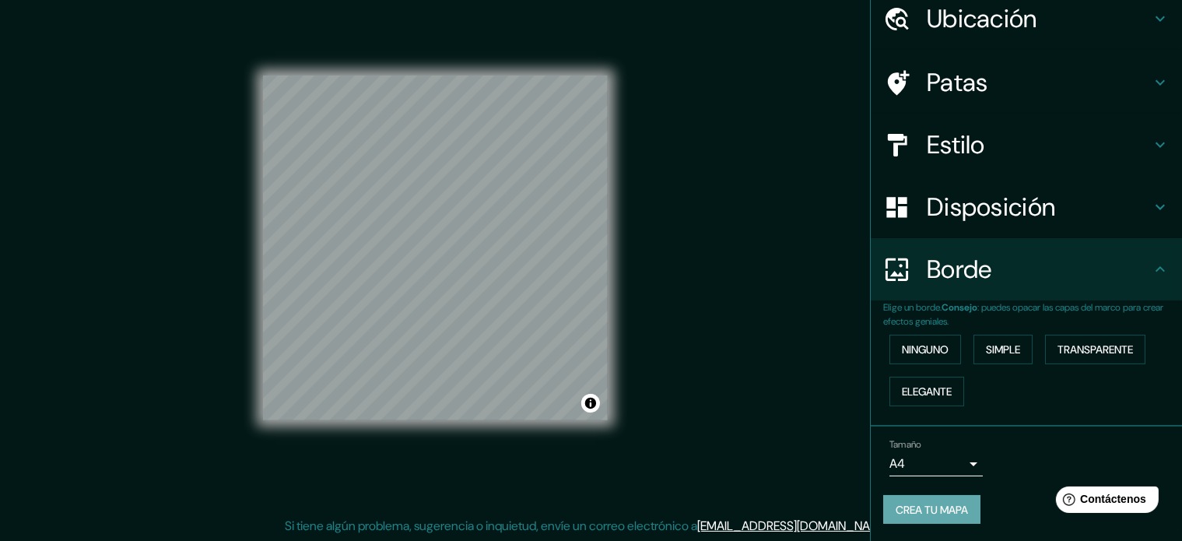
click at [883, 521] on button "Crea tu mapa" at bounding box center [931, 510] width 97 height 30
click at [738, 123] on div "Mappin Ubicación Patas Estilo Disposición Borde Elige un borde. Consejo : puede…" at bounding box center [591, 261] width 1182 height 562
